Goal: Information Seeking & Learning: Learn about a topic

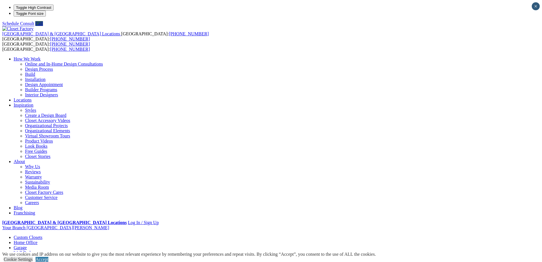
click at [41, 260] on link "Laundry Room" at bounding box center [28, 262] width 28 height 5
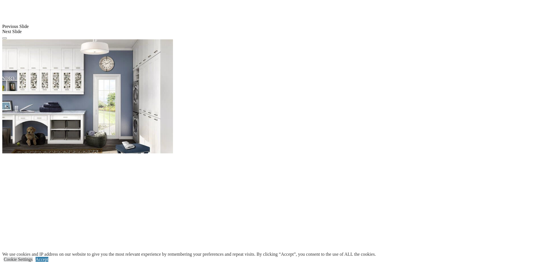
scroll to position [484, 0]
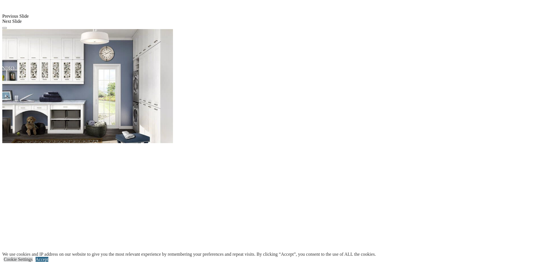
click at [48, 257] on link "Accept" at bounding box center [42, 259] width 13 height 5
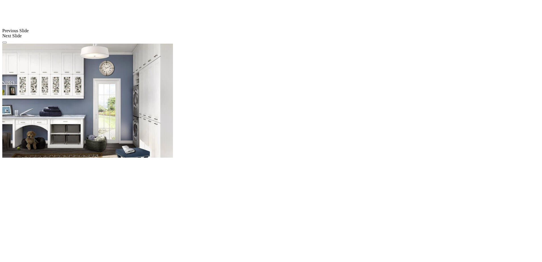
scroll to position [480, 0]
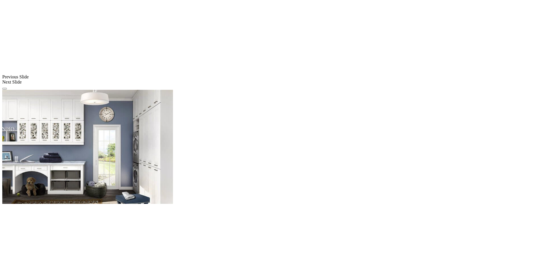
scroll to position [423, 0]
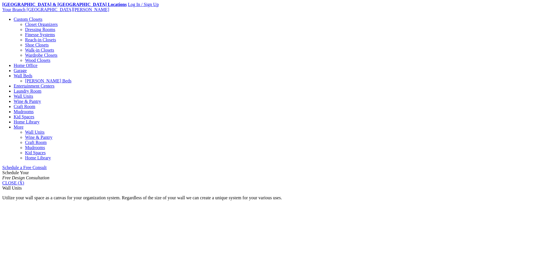
scroll to position [228, 0]
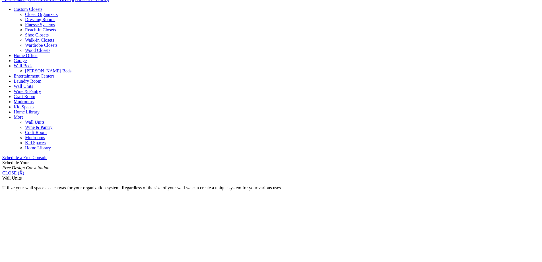
click at [38, 53] on link "Home Office" at bounding box center [26, 55] width 24 height 5
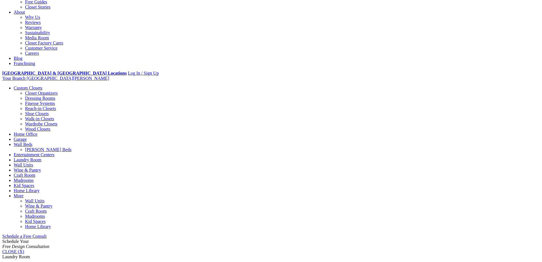
scroll to position [199, 0]
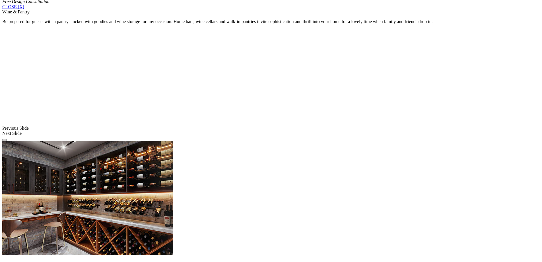
scroll to position [384, 0]
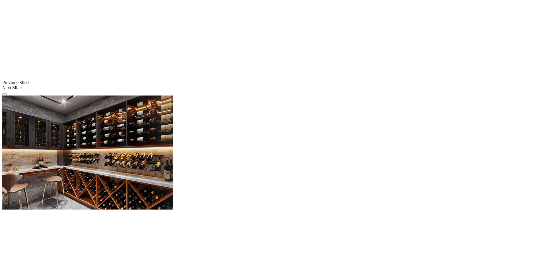
scroll to position [441, 0]
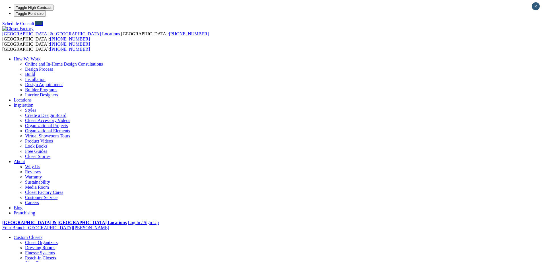
click at [58, 240] on link "Closet Organizers" at bounding box center [41, 242] width 33 height 5
click at [49, 260] on link "Shoe Closets" at bounding box center [37, 262] width 24 height 5
click at [56, 255] on link "Reach-in Closets" at bounding box center [40, 257] width 31 height 5
click at [42, 235] on link "Custom Closets" at bounding box center [28, 237] width 29 height 5
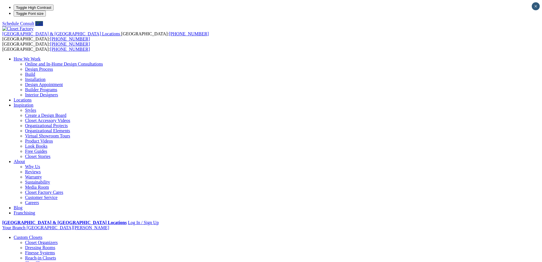
click at [55, 250] on link "Finesse Systems" at bounding box center [40, 252] width 30 height 5
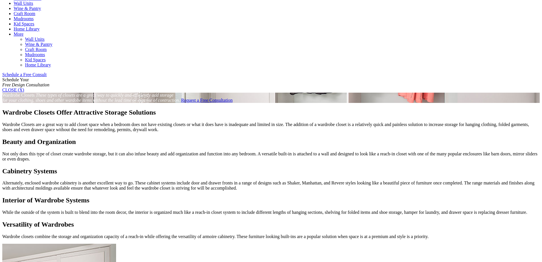
scroll to position [256, 0]
